Goal: Task Accomplishment & Management: Use online tool/utility

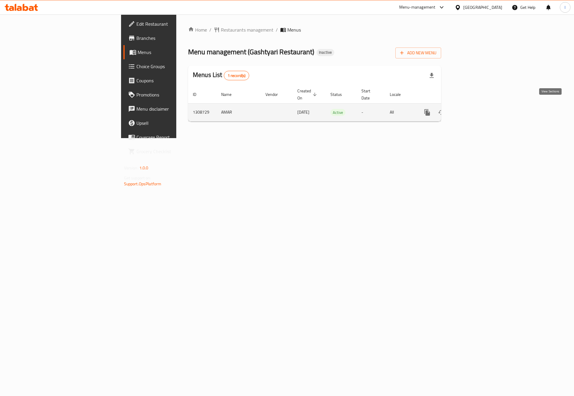
click at [472, 110] on icon "enhanced table" at bounding box center [469, 112] width 5 height 5
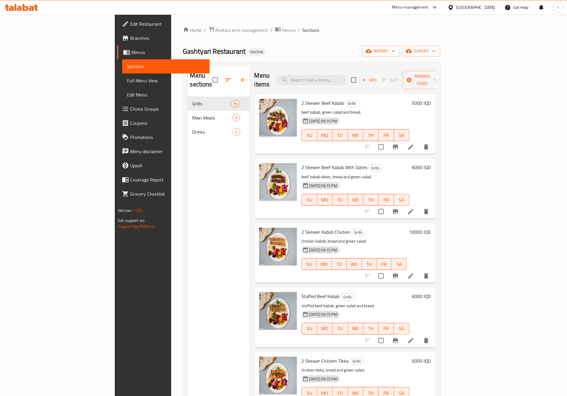
click at [122, 74] on link "Full Menu View" at bounding box center [165, 80] width 87 height 14
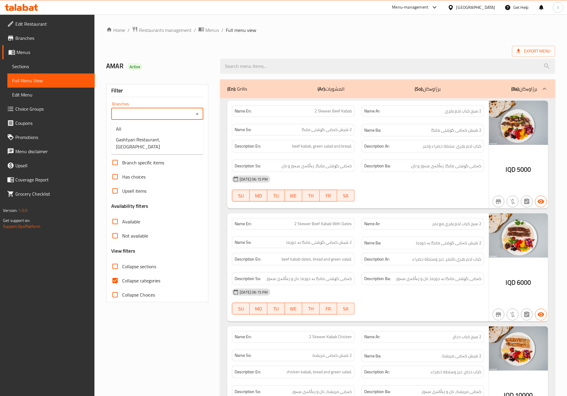
click at [172, 110] on input "Branches" at bounding box center [152, 114] width 79 height 8
click at [148, 136] on span "Gashtyari Restaurant, [GEOGRAPHIC_DATA]" at bounding box center [157, 143] width 82 height 14
type input "Gashtyari Restaurant, [GEOGRAPHIC_DATA]"
click at [137, 279] on span "Collapse categories" at bounding box center [141, 280] width 38 height 7
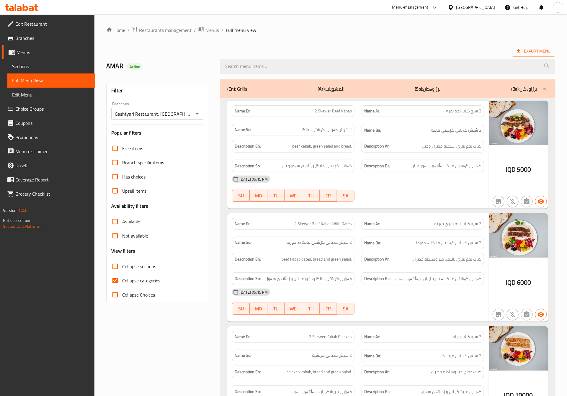
click at [122, 279] on input "Collapse categories" at bounding box center [115, 281] width 14 height 14
checkbox input "false"
click at [137, 267] on span "Collapse sections" at bounding box center [139, 266] width 34 height 7
click at [122, 267] on input "Collapse sections" at bounding box center [115, 266] width 14 height 14
checkbox input "true"
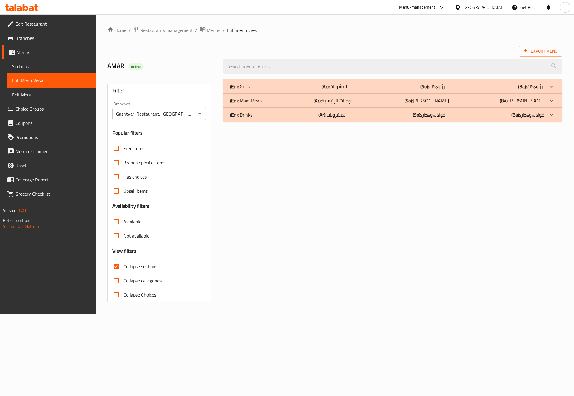
click at [289, 122] on div "(En): Grills (Ar): المشويات (So): برژاوەکان (Ba): برژاوەکان Name En: 2 Skewer B…" at bounding box center [392, 191] width 346 height 230
click at [289, 120] on div "(En): Drinks (Ar): المشروبات (So): خوادنەوەکان (Ba): خوادنەوەکان" at bounding box center [392, 115] width 339 height 14
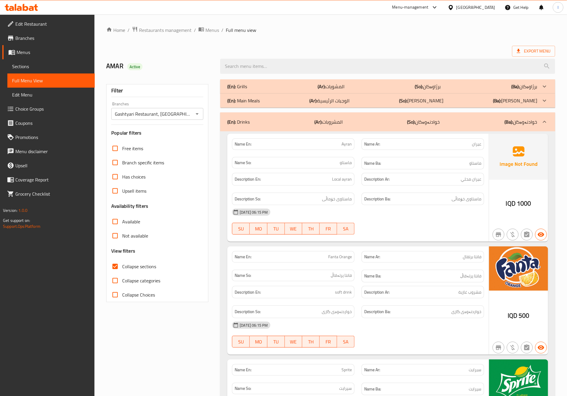
scroll to position [147, 0]
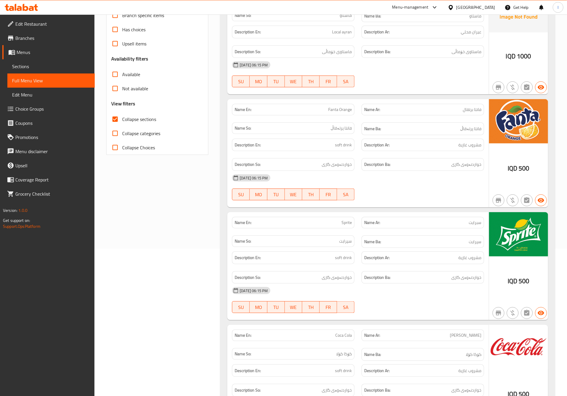
click at [431, 193] on div "[DATE] 06:15 PM SU MO TU WE TH FR SA" at bounding box center [357, 187] width 259 height 33
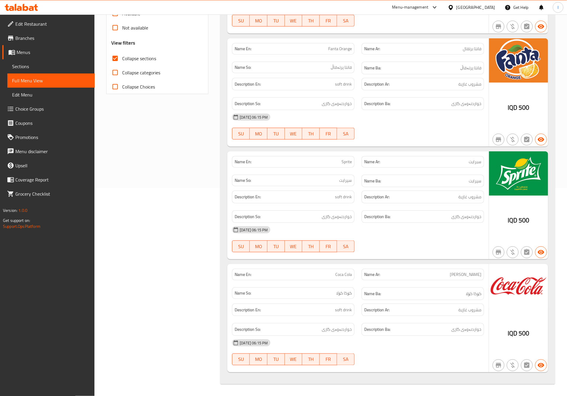
scroll to position [0, 0]
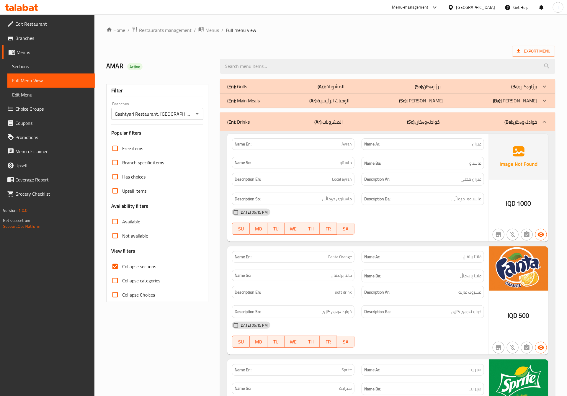
click at [410, 119] on b "(So):" at bounding box center [411, 121] width 8 height 9
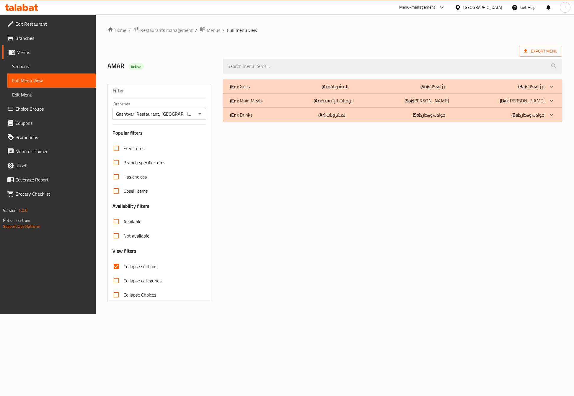
click at [248, 97] on p "(En): Main Meals" at bounding box center [246, 100] width 32 height 7
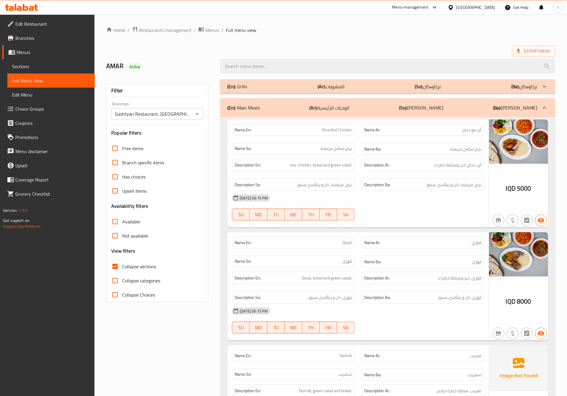
click at [361, 245] on div "Name Ar: [PERSON_NAME]" at bounding box center [423, 242] width 130 height 19
click at [395, 197] on div "[DATE] 06:15 PM" at bounding box center [357, 198] width 259 height 14
click at [420, 216] on div "[DATE] 06:15 PM SU MO TU WE TH FR SA" at bounding box center [357, 207] width 259 height 33
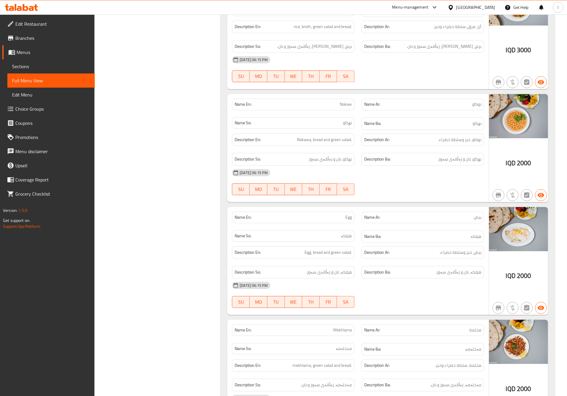
scroll to position [738, 0]
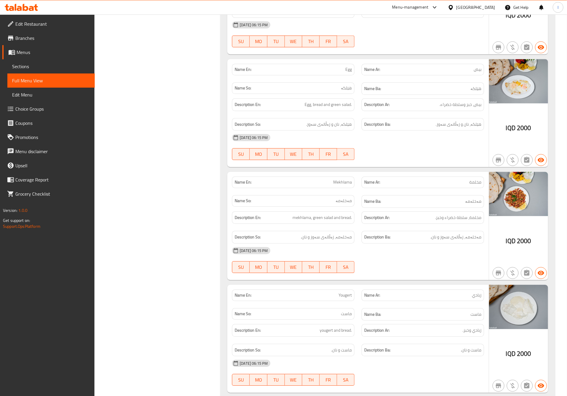
click at [405, 258] on div "[DATE] 06:15 PM" at bounding box center [357, 250] width 259 height 14
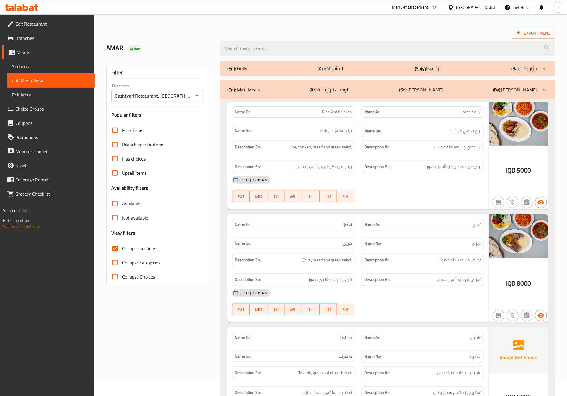
scroll to position [0, 0]
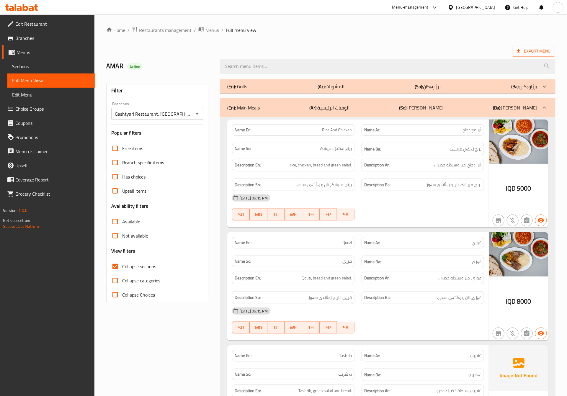
click at [381, 115] on div "(En): Main Meals (Ar): الوجبات الرئيسية (So): ژەمە سەرەکییەکان (Ba): ژەمە سەرەک…" at bounding box center [387, 107] width 335 height 19
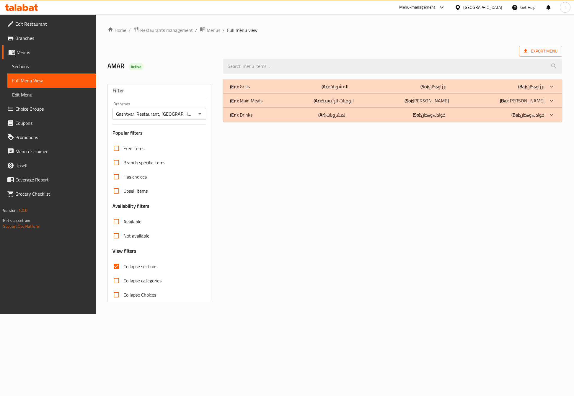
click at [374, 87] on div "(En): Grills (Ar): المشويات (So): برژاوەکان (Ba): برژاوەکان" at bounding box center [387, 86] width 314 height 7
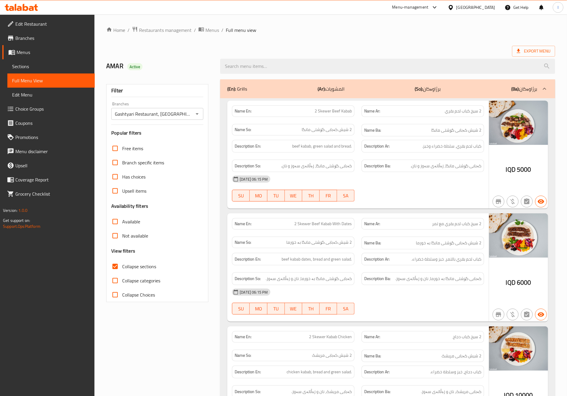
click at [392, 183] on div "[DATE] 06:15 PM" at bounding box center [357, 179] width 259 height 14
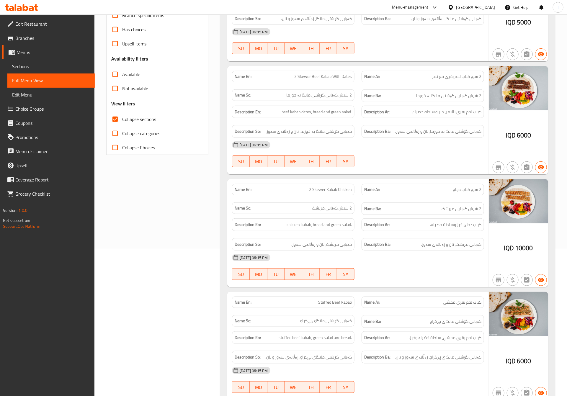
click at [428, 168] on div at bounding box center [423, 167] width 130 height 7
click at [407, 244] on div "Description Ba: کەبابی مریشک، نان و زەڵاتەی سەوز." at bounding box center [422, 244] width 122 height 13
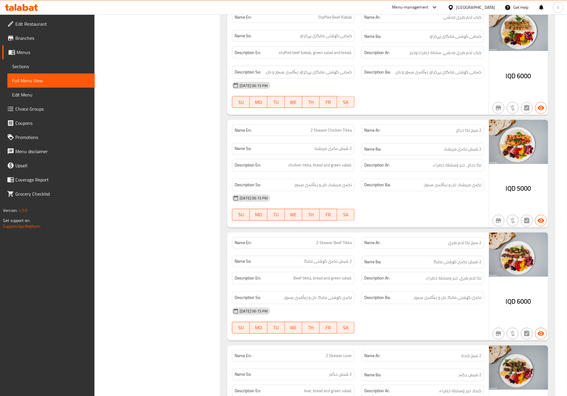
scroll to position [443, 0]
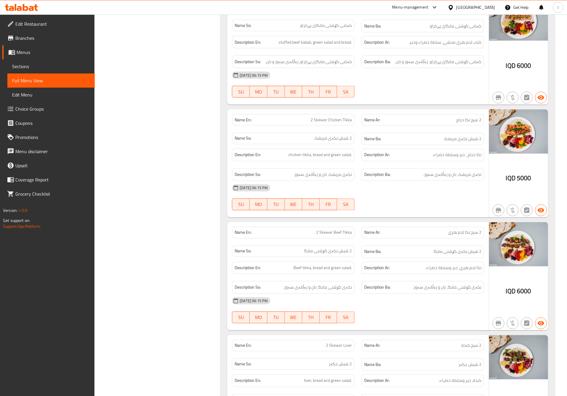
click at [382, 189] on div "[DATE] 06:15 PM" at bounding box center [357, 188] width 259 height 14
click at [387, 204] on div "[DATE] 06:15 PM SU MO TU WE TH FR SA" at bounding box center [357, 197] width 259 height 33
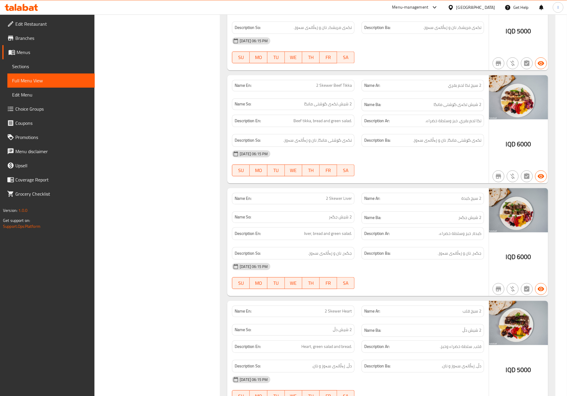
click at [162, 136] on div "Filter Branches Gashtyari Restaurant, Bahar Branches Popular filters Free items…" at bounding box center [160, 310] width 114 height 1649
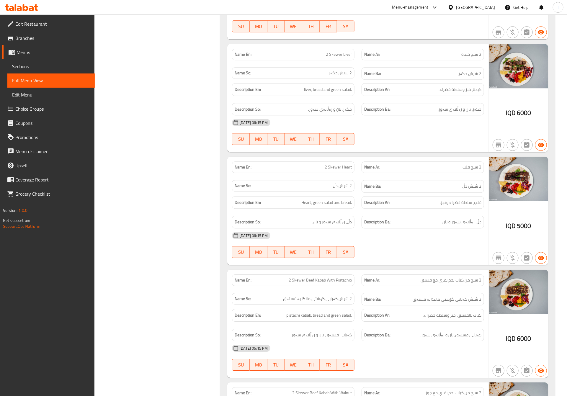
scroll to position [738, 0]
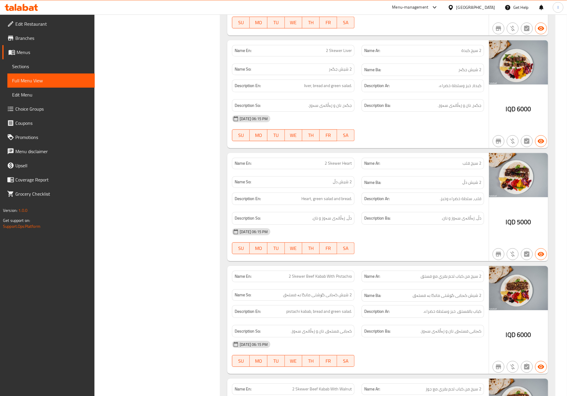
click at [195, 184] on div "Filter Branches Gashtyari Restaurant, Bahar Branches Popular filters Free items…" at bounding box center [160, 162] width 114 height 1649
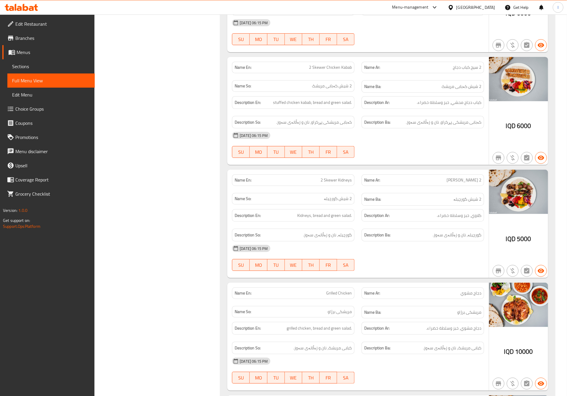
scroll to position [1180, 0]
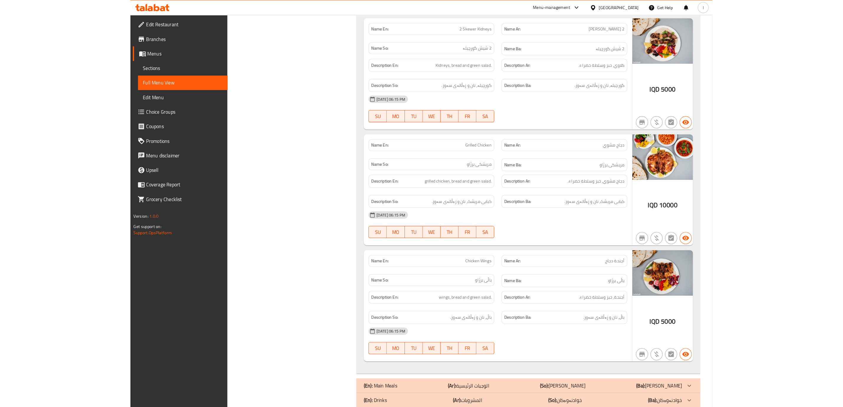
scroll to position [1328, 0]
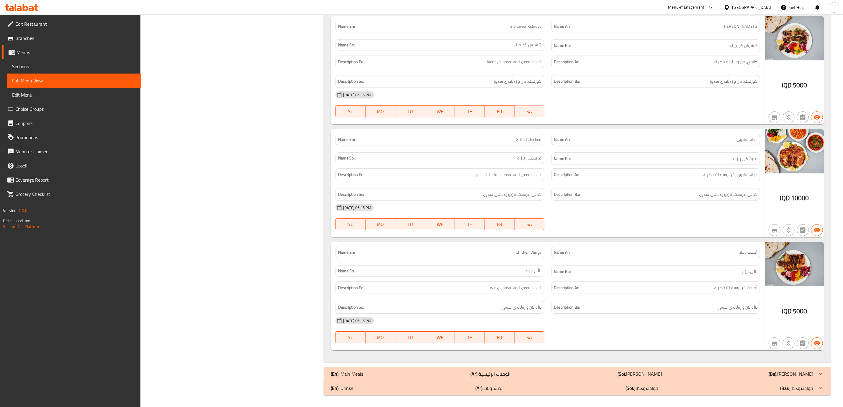
drag, startPoint x: 654, startPoint y: 366, endPoint x: 654, endPoint y: 371, distance: 4.5
click at [573, 374] on div "(En): Main Meals (Ar): الوجبات الرئيسية (So): ژەمە سەرەکییەکان (Ba): ژەمە سەرەک…" at bounding box center [572, 373] width 483 height 7
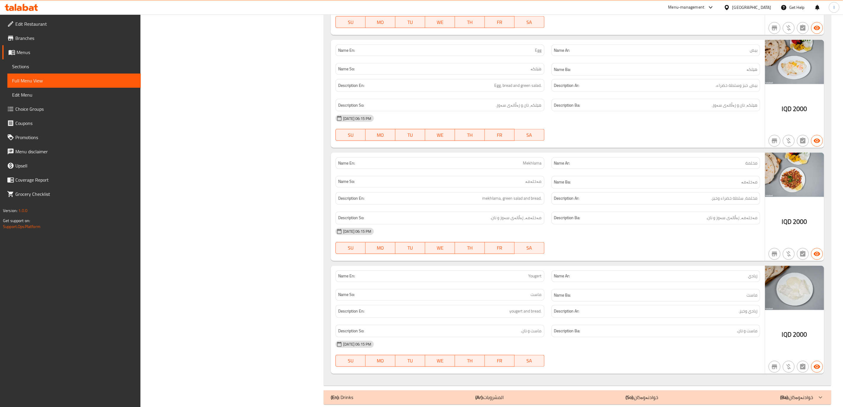
scroll to position [2387, 0]
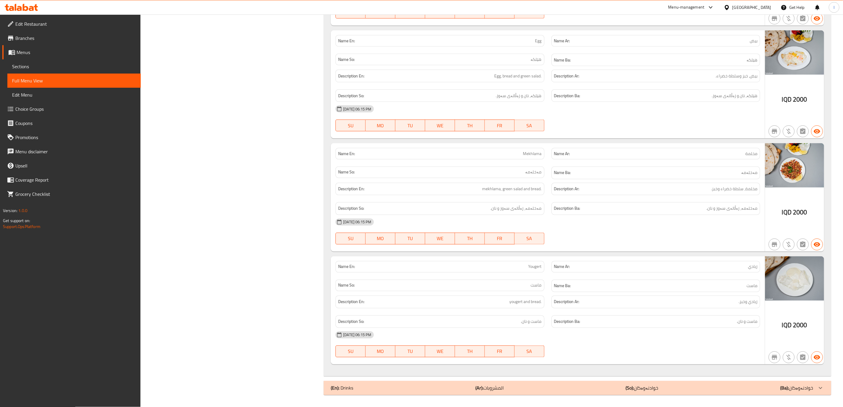
click at [573, 384] on div "(En): Drinks (Ar): المشروبات (So): خوادنەوەکان (Ba): خوادنەوەکان" at bounding box center [572, 387] width 483 height 7
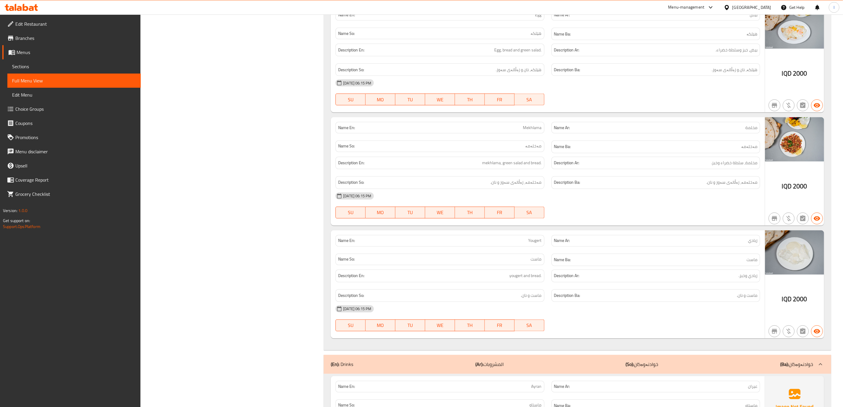
click at [573, 222] on div "[DATE] 06:15 PM SU MO TU WE TH FR SA" at bounding box center [548, 205] width 432 height 33
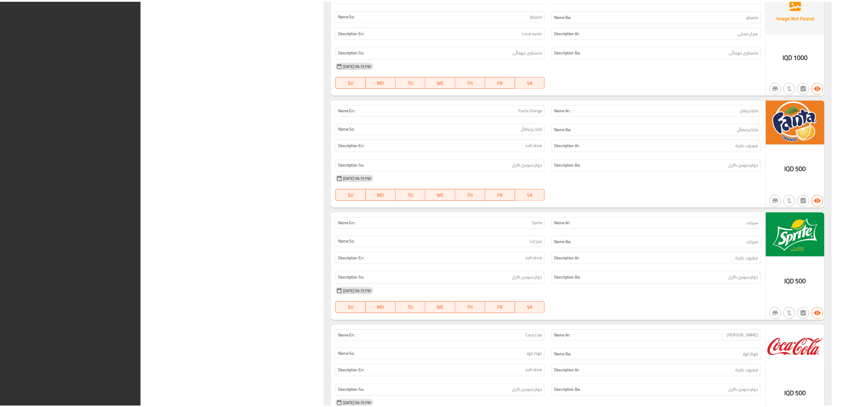
scroll to position [2857, 0]
